Goal: Task Accomplishment & Management: Manage account settings

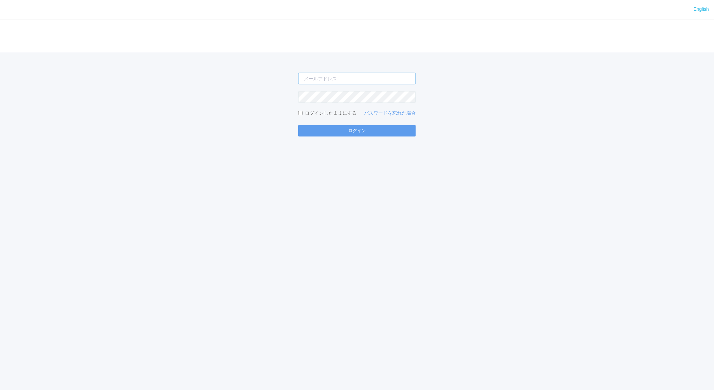
type input "jp-atp-admin@dj.kyocera.com"
click at [335, 136] on div "English ログイン jp-atp-admin@dj.kyocera.com ログインしたままにする パスワードを忘れた場合 ログイン" at bounding box center [357, 195] width 714 height 390
click at [337, 131] on button "ログイン" at bounding box center [357, 130] width 118 height 11
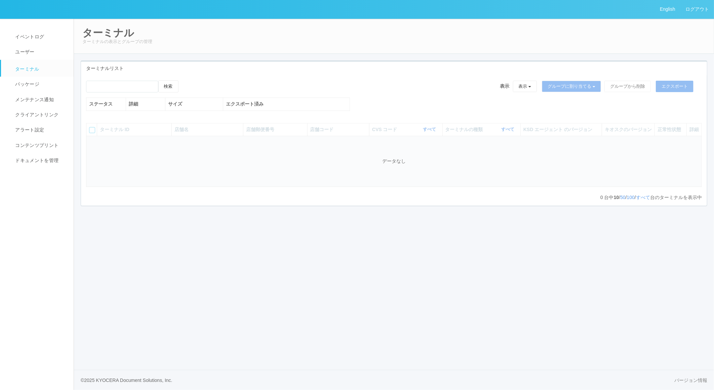
click at [449, 133] on span "ターミナルの種類" at bounding box center [464, 129] width 39 height 7
click at [42, 158] on span "ドキュメントを管理" at bounding box center [35, 160] width 45 height 5
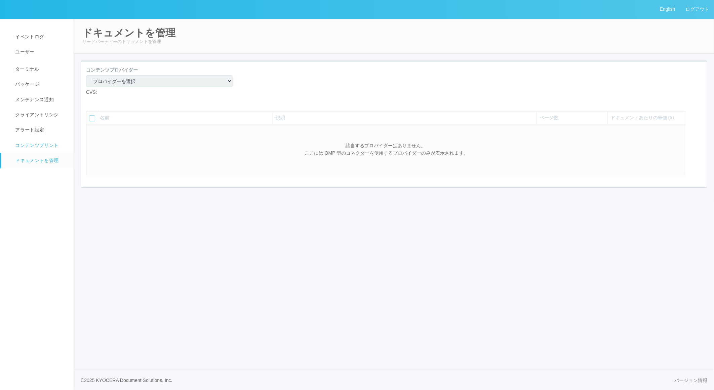
click at [42, 145] on span "コンテンツプリント" at bounding box center [35, 145] width 45 height 5
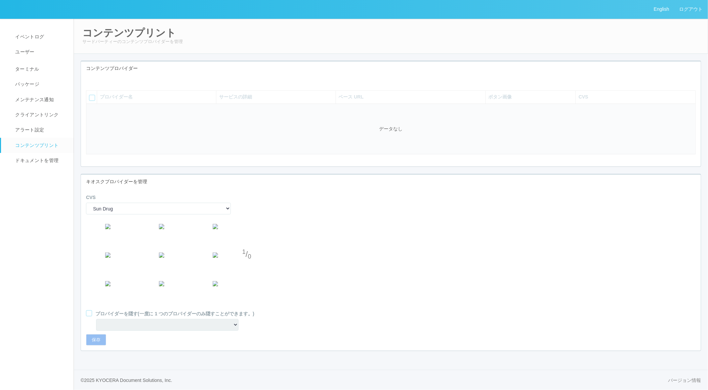
click at [91, 80] on icon at bounding box center [91, 80] width 0 height 0
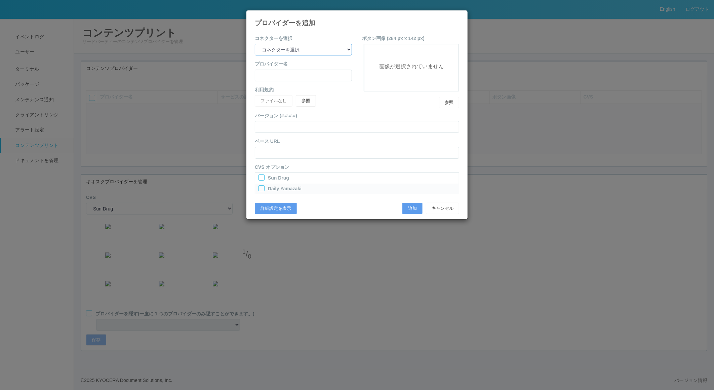
click at [338, 49] on select "コネクターを選択 yamaha-music bit omp keiba busica telecommute-support" at bounding box center [303, 50] width 97 height 12
select select "omp"
click at [255, 44] on select "コネクターを選択 yamaha-music bit omp keiba busica telecommute-support" at bounding box center [303, 50] width 97 height 12
type input "Operations Manual Print"
click at [260, 177] on div at bounding box center [261, 177] width 6 height 6
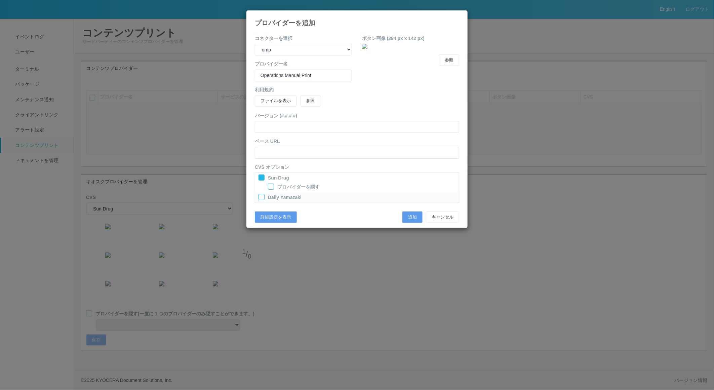
click at [262, 196] on div at bounding box center [261, 197] width 6 height 6
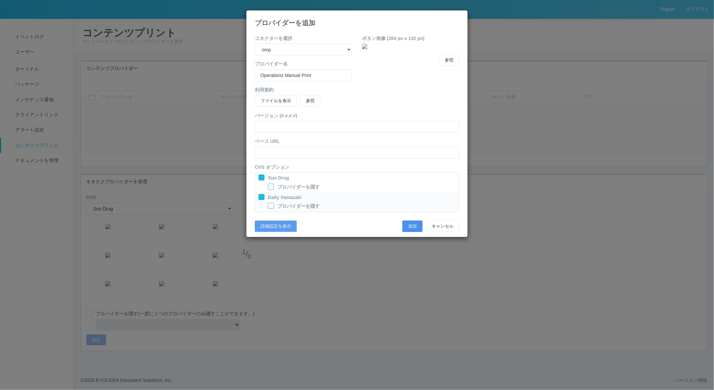
click at [417, 226] on button "追加" at bounding box center [412, 226] width 20 height 11
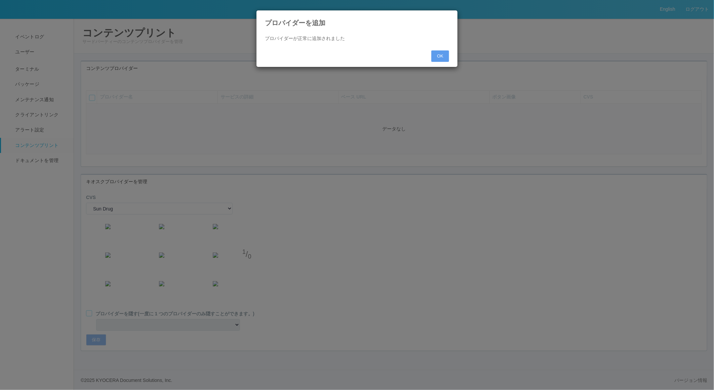
select select "0"
click at [436, 57] on button "OK" at bounding box center [440, 55] width 18 height 11
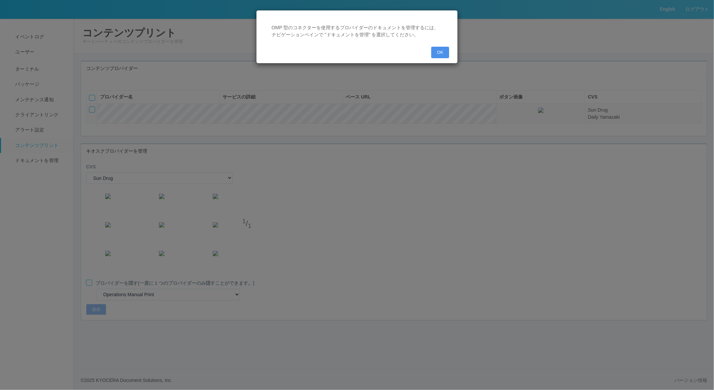
click at [442, 52] on button "OK" at bounding box center [440, 52] width 18 height 11
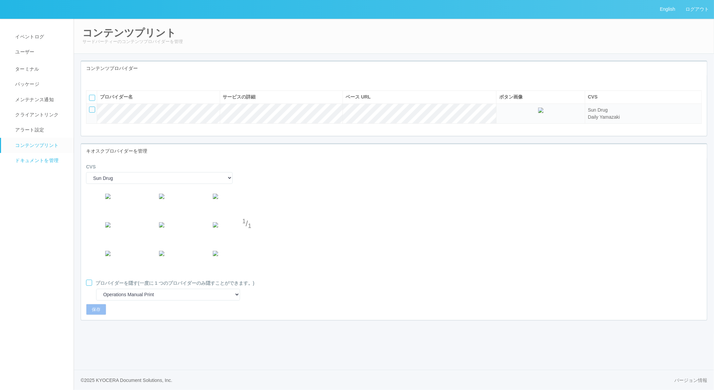
click at [19, 159] on span "ドキュメントを管理" at bounding box center [35, 160] width 45 height 5
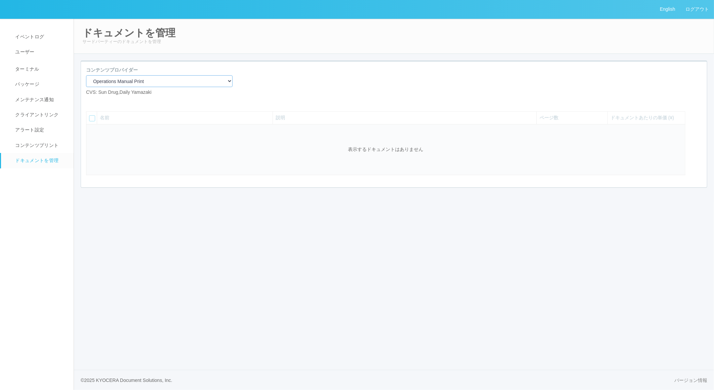
click at [140, 81] on select "Operations Manual Print" at bounding box center [159, 81] width 147 height 12
click at [86, 75] on select "Operations Manual Print" at bounding box center [159, 81] width 147 height 12
click at [91, 101] on icon at bounding box center [91, 101] width 0 height 0
select select "A4"
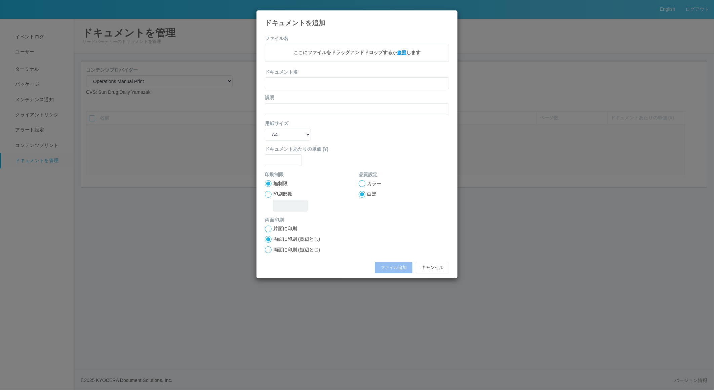
click at [402, 53] on span "参照" at bounding box center [401, 52] width 9 height 5
click at [319, 82] on input "text" at bounding box center [357, 84] width 184 height 12
type input "A4"
type input "0"
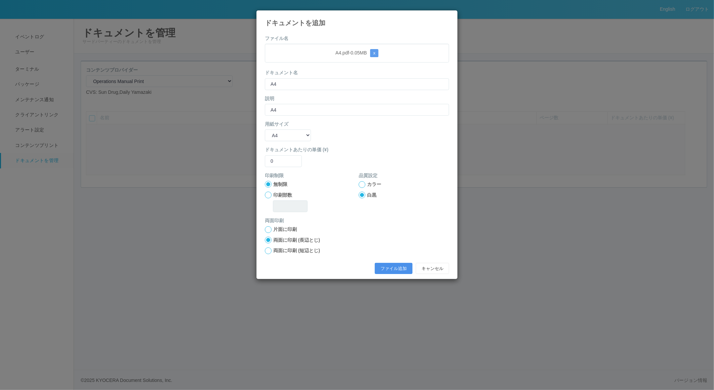
click at [386, 266] on button "ファイル追加" at bounding box center [394, 268] width 38 height 11
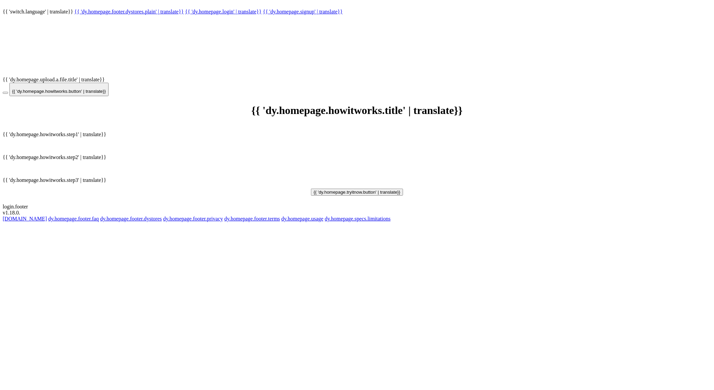
click at [97, 92] on button "{{ 'dy.homepage.howitworks.button' | translate}}" at bounding box center [58, 89] width 99 height 13
click at [354, 189] on button "{{ 'dy.homepage.tryitnow.button' | translate}}" at bounding box center [357, 192] width 92 height 7
click at [79, 77] on link "{{ 'dy.homepage.upload.a.file.title' | translate}}" at bounding box center [54, 80] width 102 height 6
click at [48, 77] on link "{{ 'dy.homepage.upload.a.file.title' | translate}}" at bounding box center [54, 80] width 102 height 6
click at [122, 11] on link "{{ 'dy.homepage.footer.dystores.plain' | translate}}" at bounding box center [128, 12] width 109 height 6
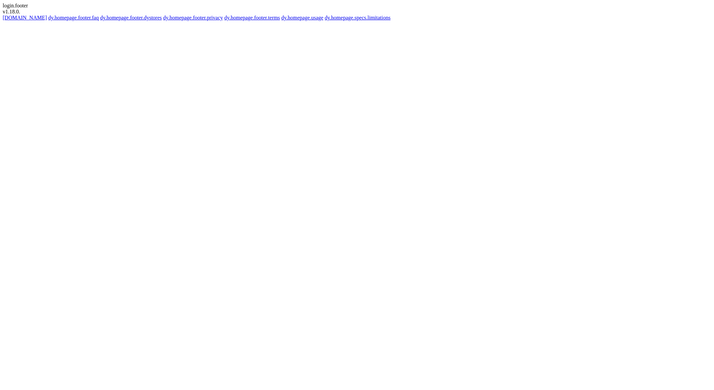
click at [82, 16] on link "dy.homepage.footer.faq" at bounding box center [73, 18] width 50 height 6
click at [25, 15] on link "[DOMAIN_NAME]" at bounding box center [25, 18] width 44 height 6
